Goal: Information Seeking & Learning: Learn about a topic

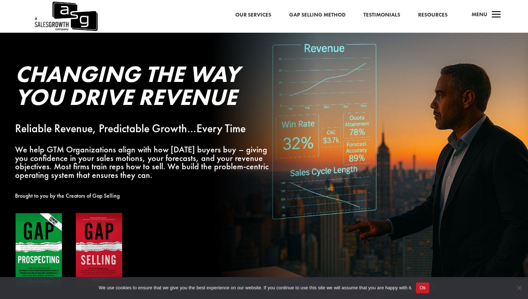
click at [317, 14] on link "Gap Selling Method" at bounding box center [317, 14] width 56 height 9
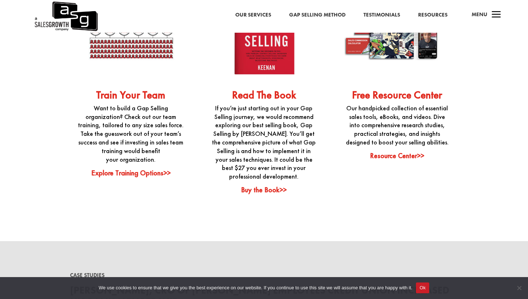
scroll to position [1796, 0]
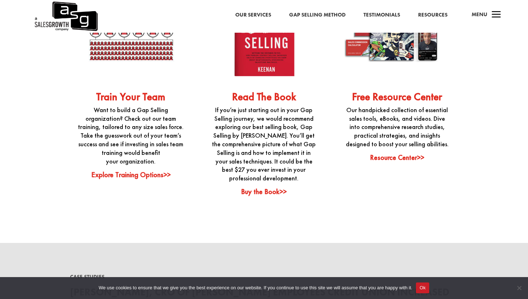
click at [398, 162] on link "Resource Center>>" at bounding box center [397, 157] width 54 height 9
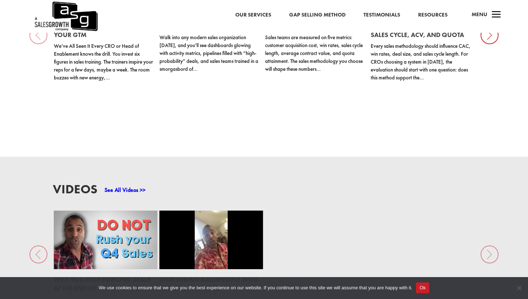
scroll to position [858, 0]
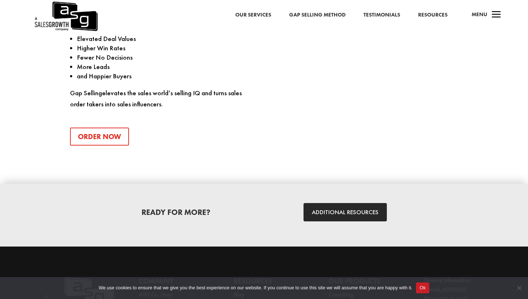
scroll to position [975, 0]
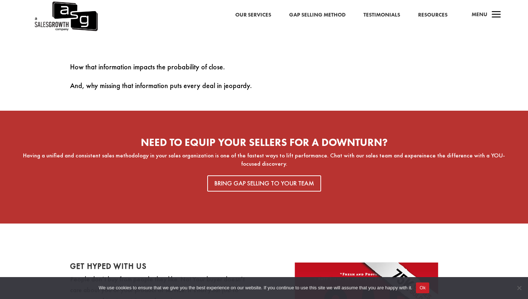
scroll to position [551, 0]
